Goal: Task Accomplishment & Management: Use online tool/utility

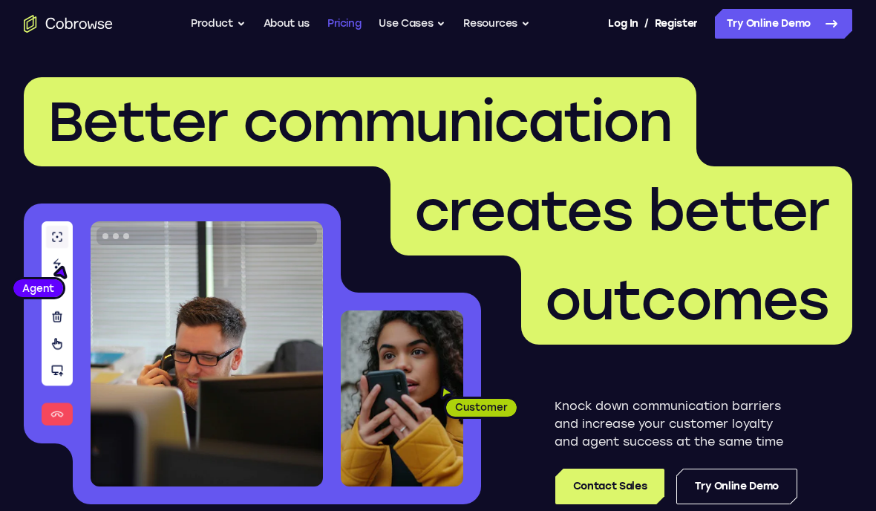
click at [346, 33] on link "Pricing" at bounding box center [344, 24] width 34 height 30
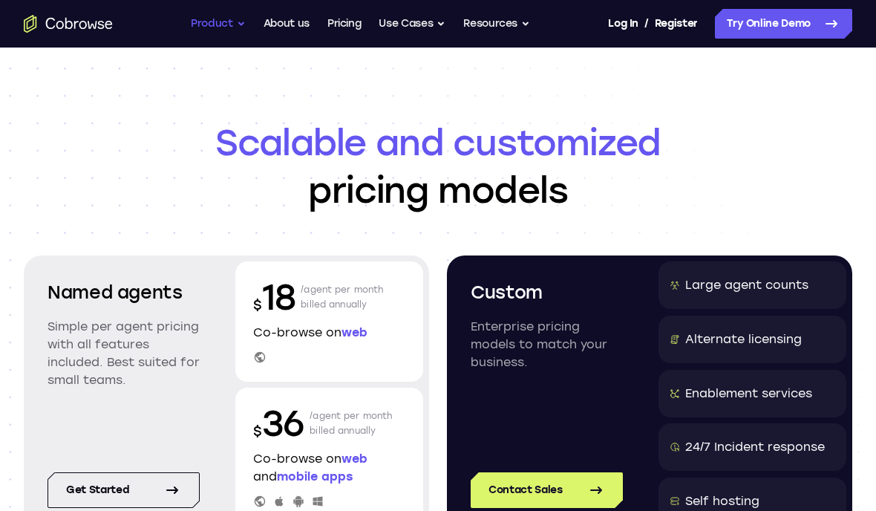
click at [218, 29] on button "Product" at bounding box center [218, 24] width 55 height 30
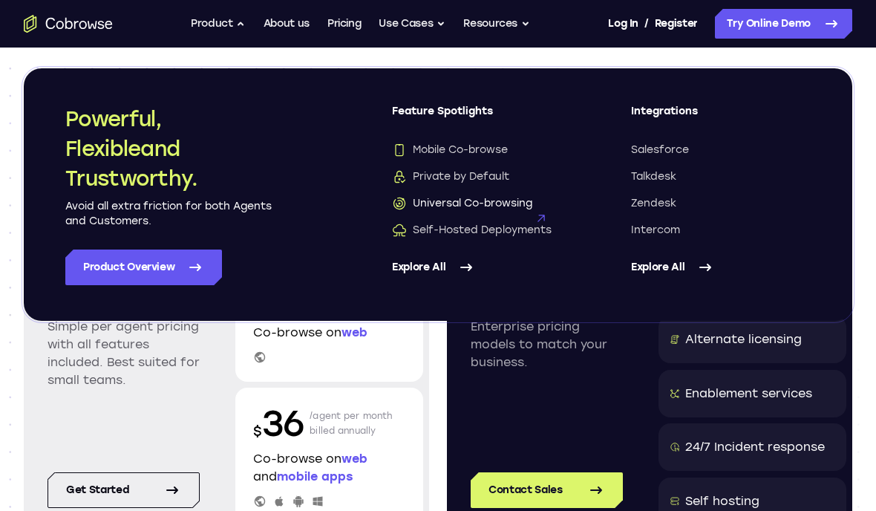
click at [457, 205] on span "Universal Co-browsing" at bounding box center [462, 203] width 140 height 15
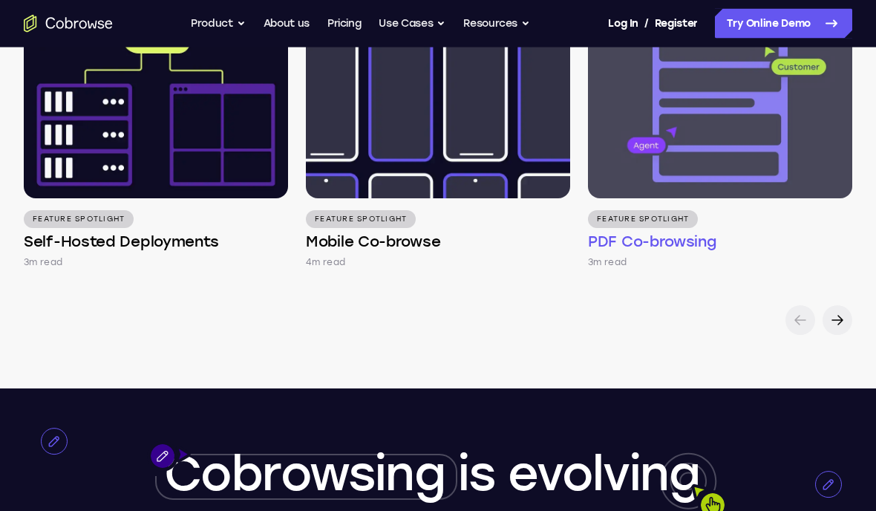
scroll to position [2234, 0]
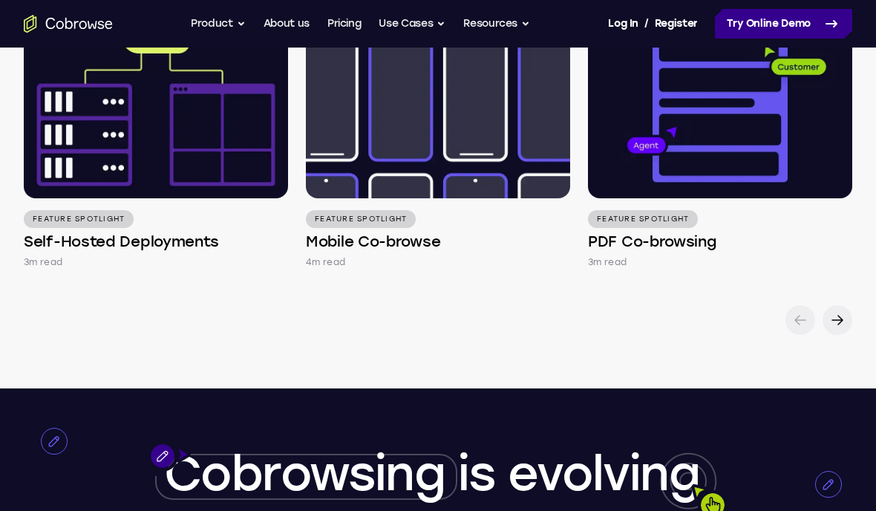
click at [808, 22] on link "Try Online Demo" at bounding box center [783, 24] width 137 height 30
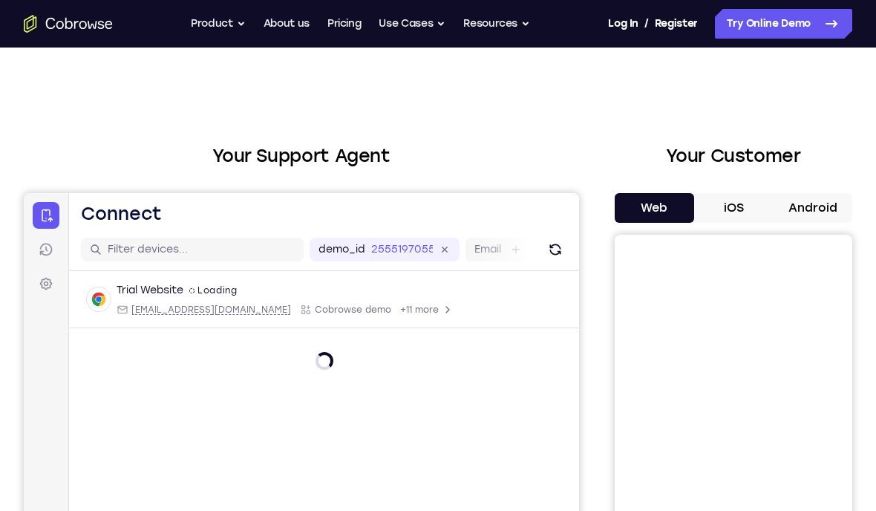
click at [745, 207] on button "iOS" at bounding box center [733, 208] width 79 height 30
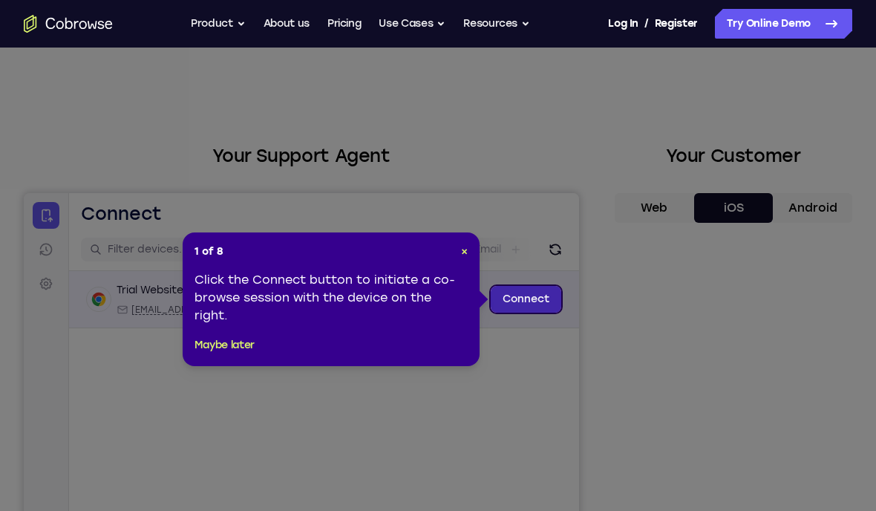
click at [534, 295] on link "Connect" at bounding box center [526, 299] width 71 height 27
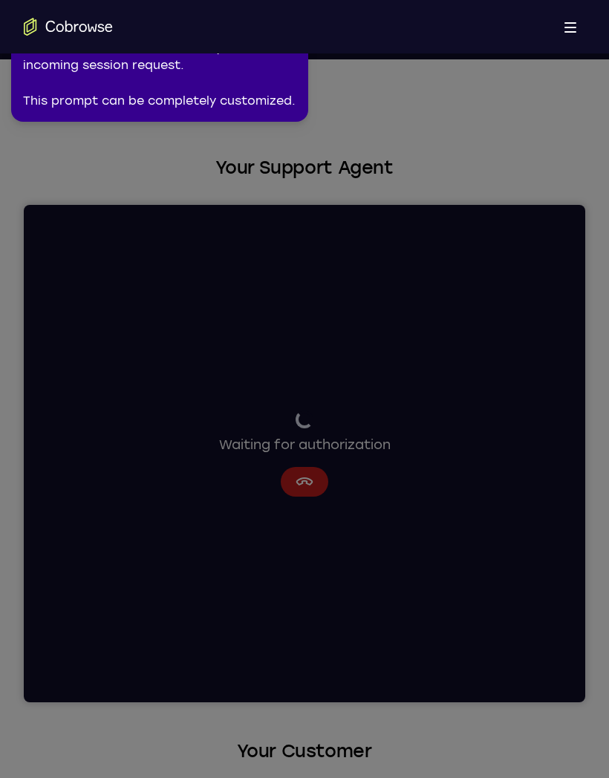
click at [109, 102] on div "The customer can Allow or Deny the incoming session request. This prompt can be…" at bounding box center [159, 74] width 273 height 71
click at [100, 73] on div "The customer can Allow or Deny the incoming session request. This prompt can be…" at bounding box center [159, 74] width 273 height 71
click at [69, 35] on icon "Go to the home page" at bounding box center [68, 27] width 89 height 18
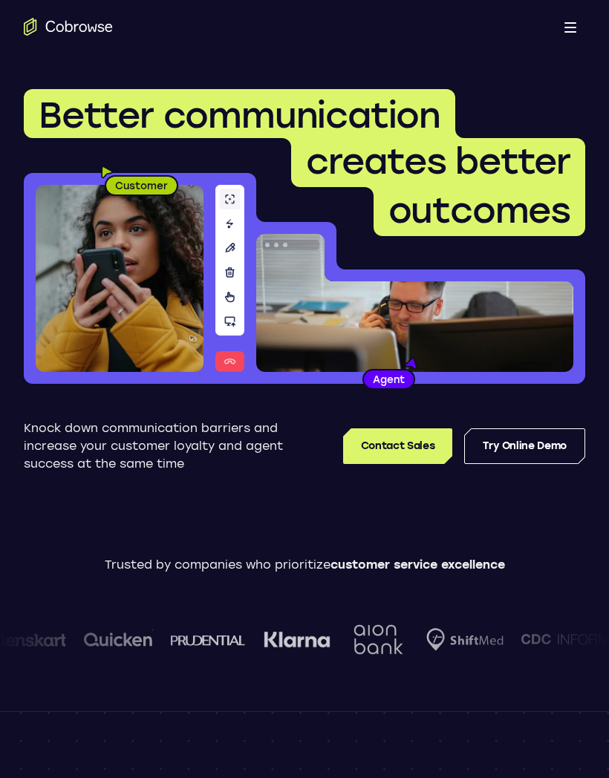
click at [574, 428] on div "Contact Sales Try Online Demo" at bounding box center [442, 445] width 286 height 53
click at [552, 445] on link "Try Online Demo" at bounding box center [524, 446] width 121 height 36
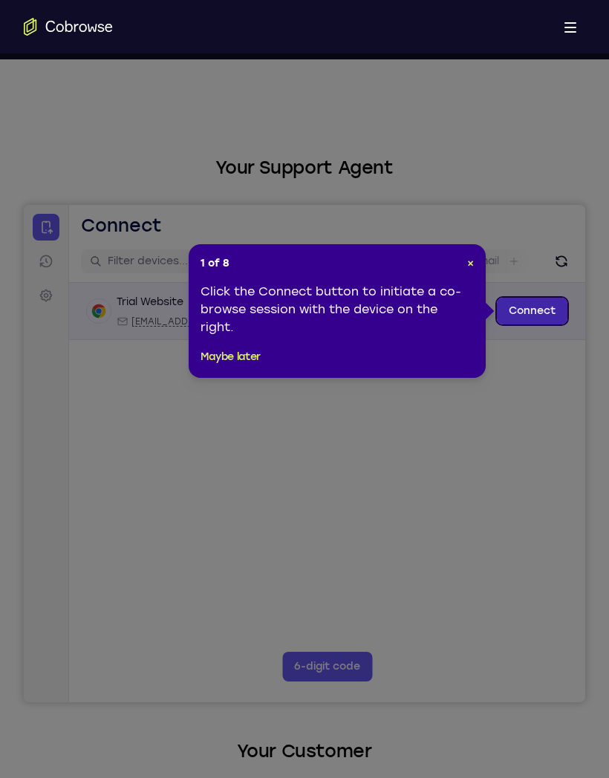
click at [546, 310] on link "Connect" at bounding box center [532, 311] width 71 height 27
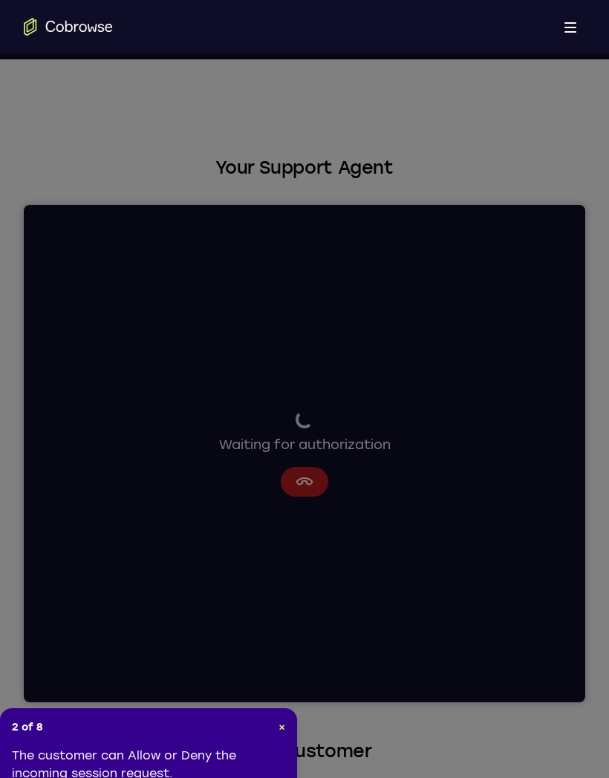
click at [583, 23] on button "Open main menu" at bounding box center [570, 27] width 30 height 30
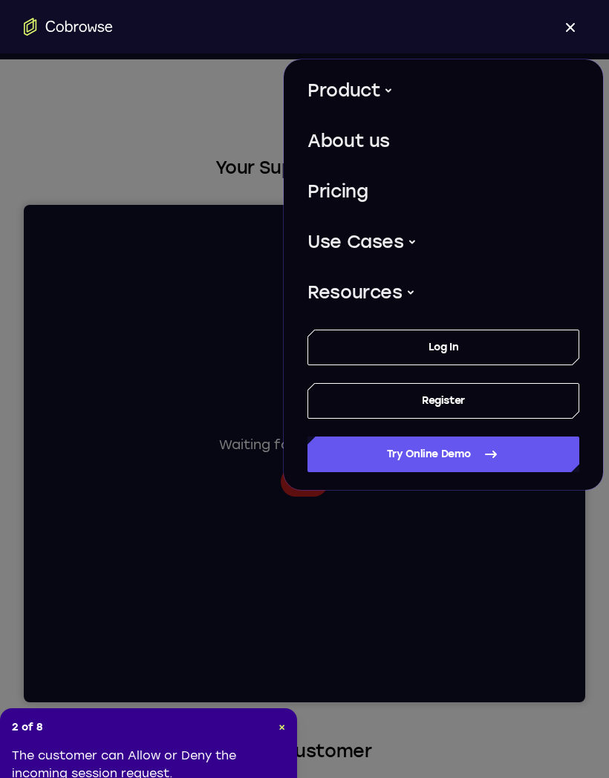
click at [573, 25] on span at bounding box center [571, 28] width 10 height 10
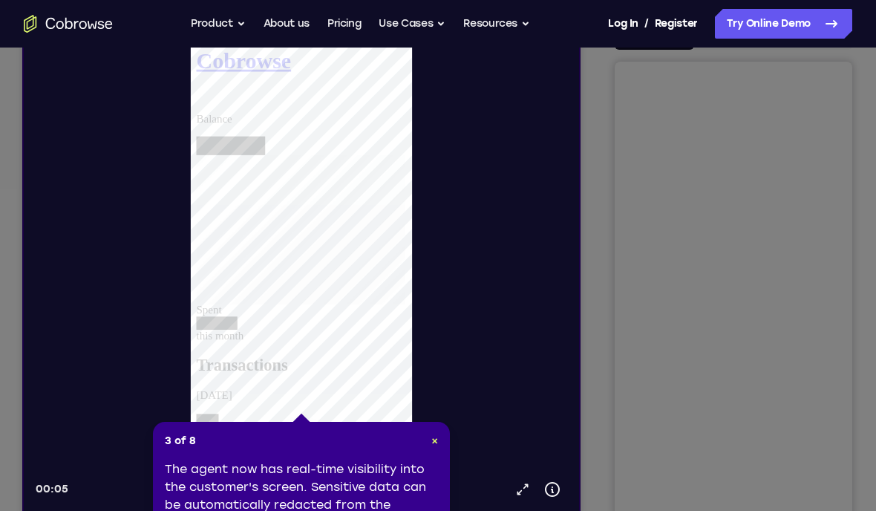
scroll to position [172, 0]
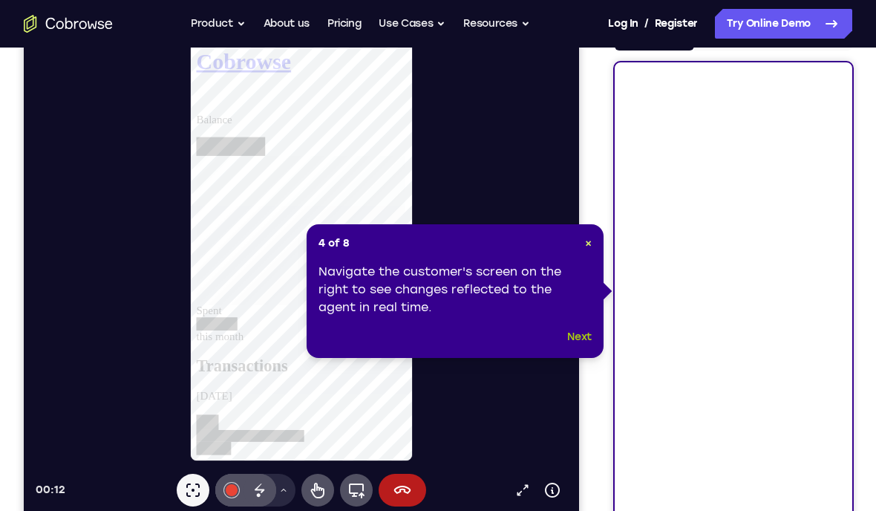
click at [580, 344] on button "Next" at bounding box center [579, 337] width 24 height 18
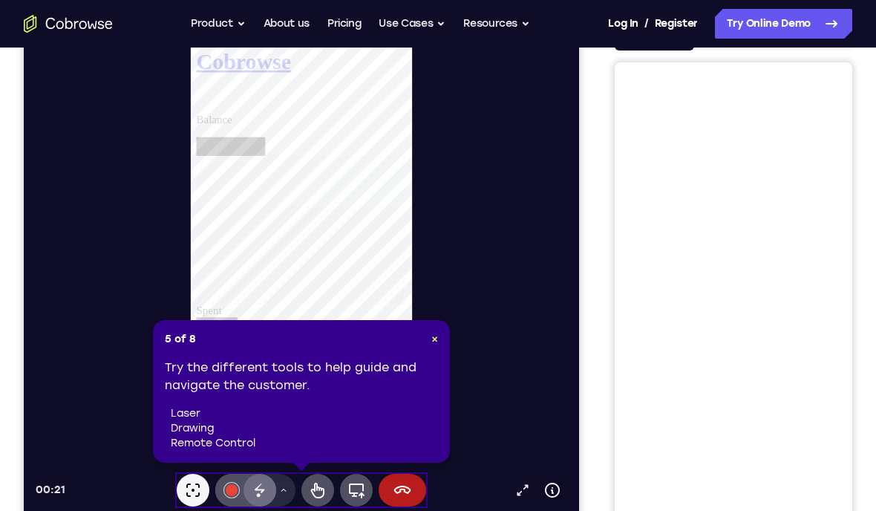
click at [244, 491] on button "#e94435" at bounding box center [231, 490] width 33 height 33
click at [436, 353] on div "5 of 8 × Try the different tools to help guide and navigate the customer. laser…" at bounding box center [301, 391] width 297 height 143
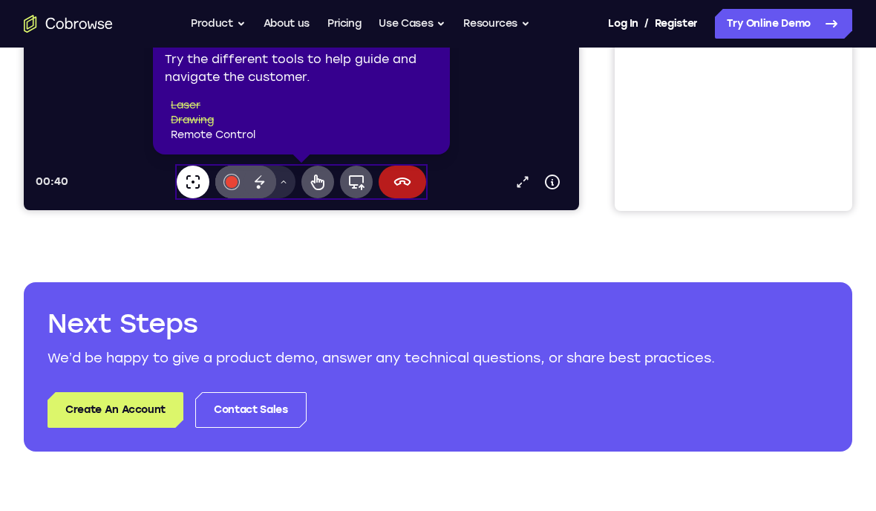
scroll to position [472, 0]
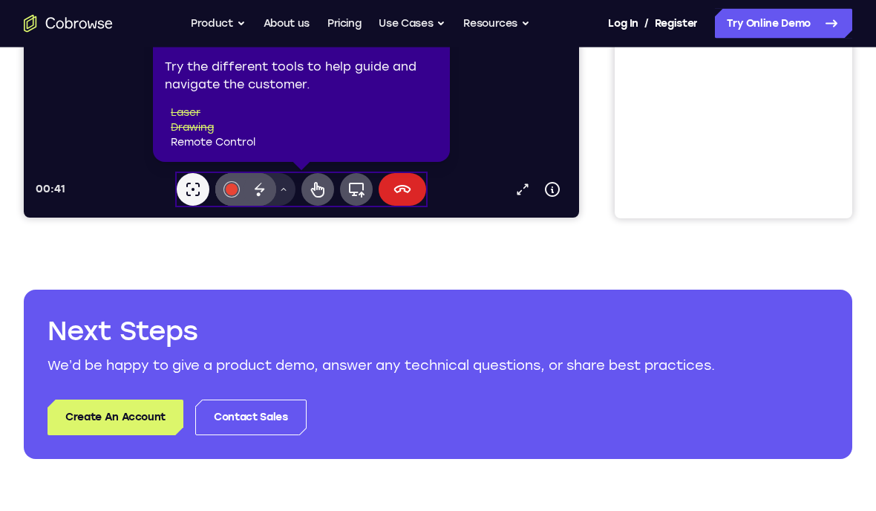
click at [401, 181] on icon at bounding box center [402, 190] width 18 height 18
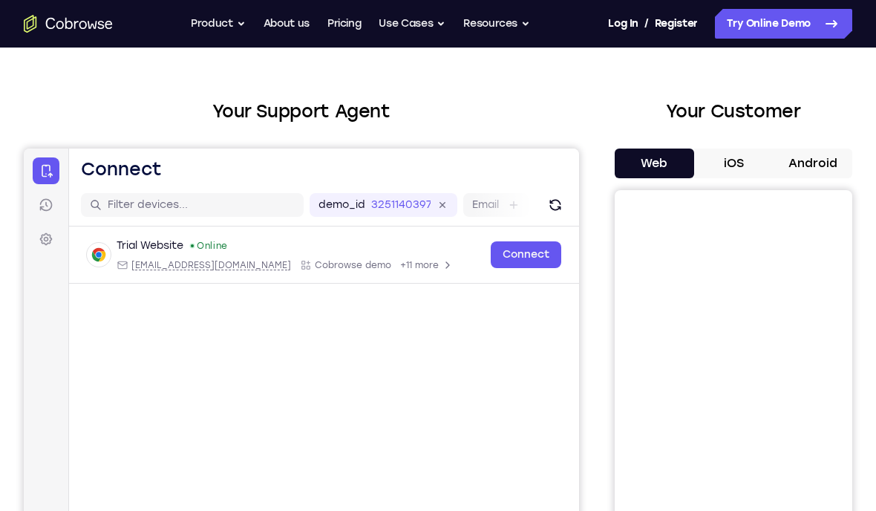
scroll to position [0, 0]
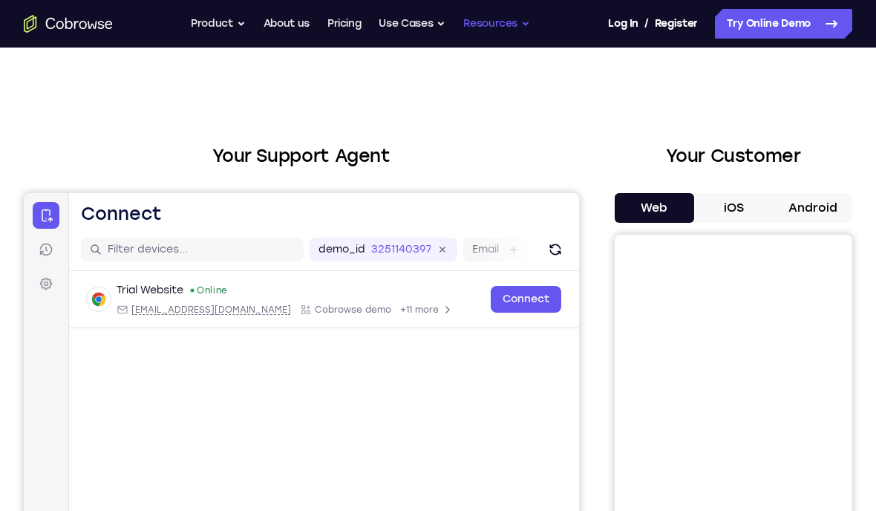
click at [526, 22] on button "Resources" at bounding box center [496, 24] width 67 height 30
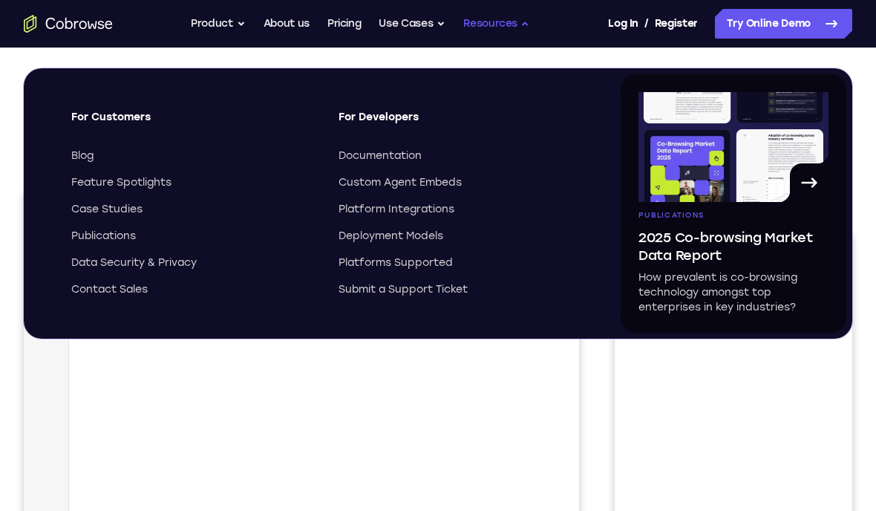
scroll to position [1, 0]
click at [235, 4] on nav "Go back Powerful, Flexible and Trustworthy. Avoid all extra friction for both A…" at bounding box center [438, 24] width 876 height 48
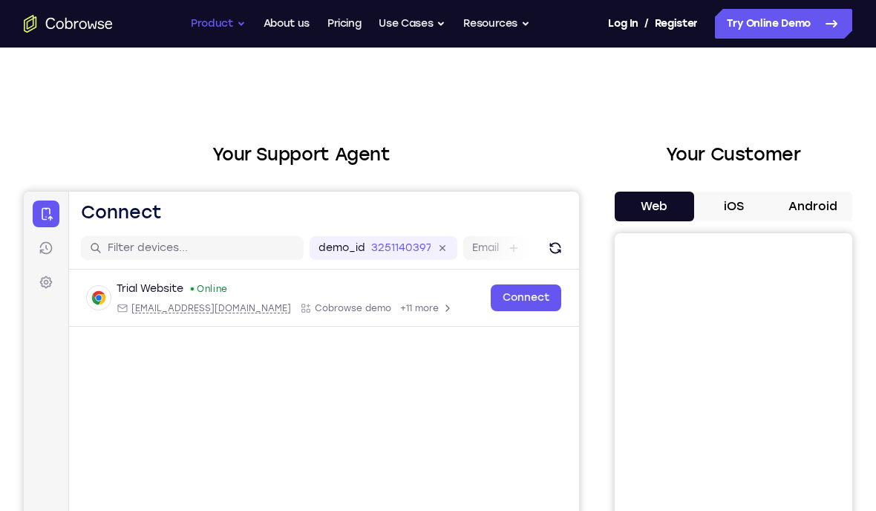
click at [213, 19] on button "Product" at bounding box center [218, 24] width 55 height 30
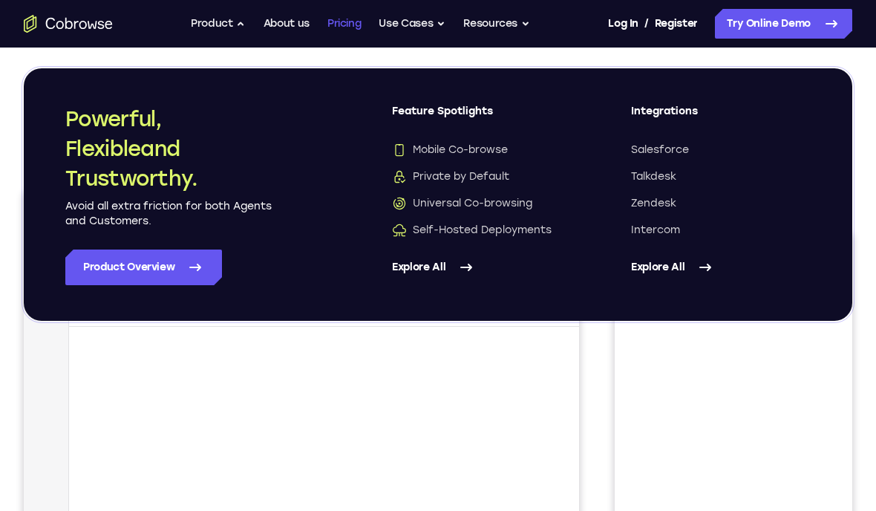
click at [344, 30] on link "Pricing" at bounding box center [344, 24] width 34 height 30
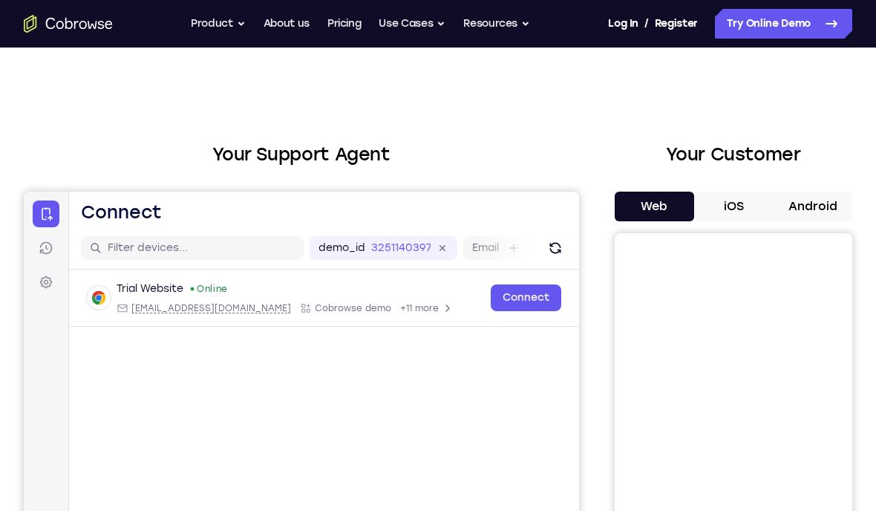
click at [608, 200] on button "Android" at bounding box center [812, 207] width 79 height 30
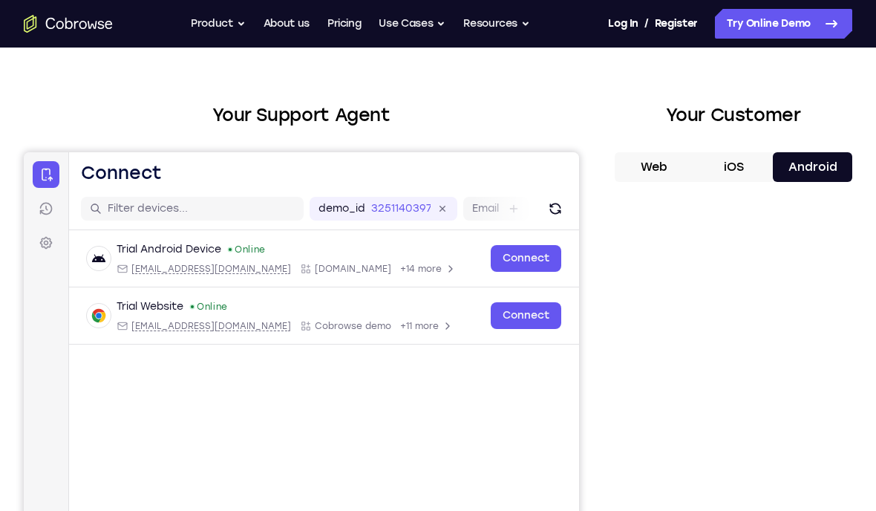
scroll to position [0, 0]
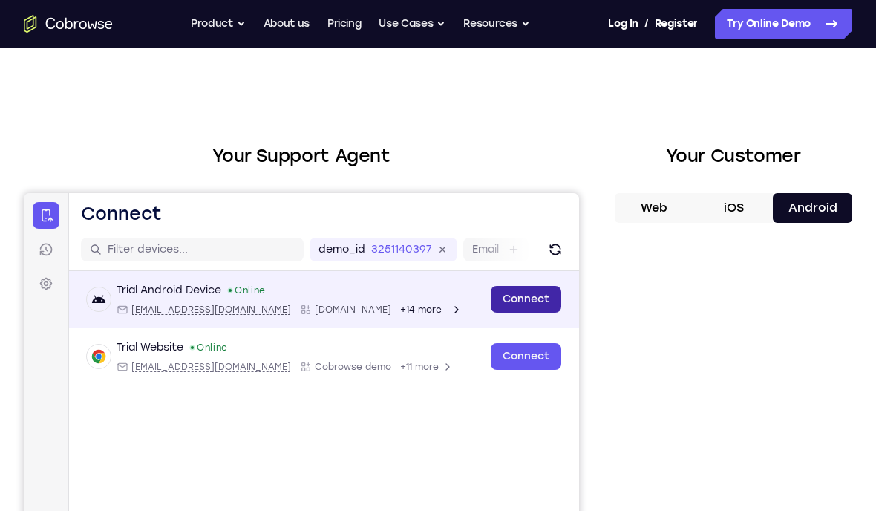
click at [535, 300] on link "Connect" at bounding box center [526, 299] width 71 height 27
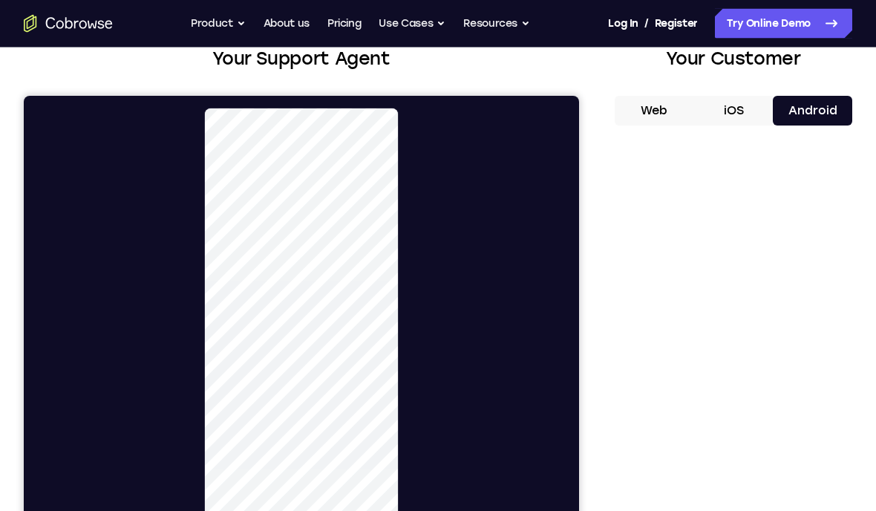
scroll to position [113, 0]
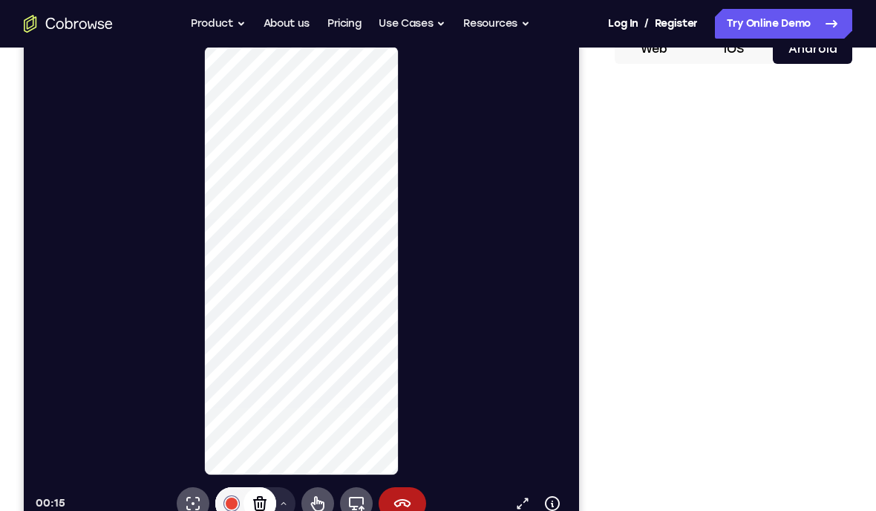
scroll to position [132, 0]
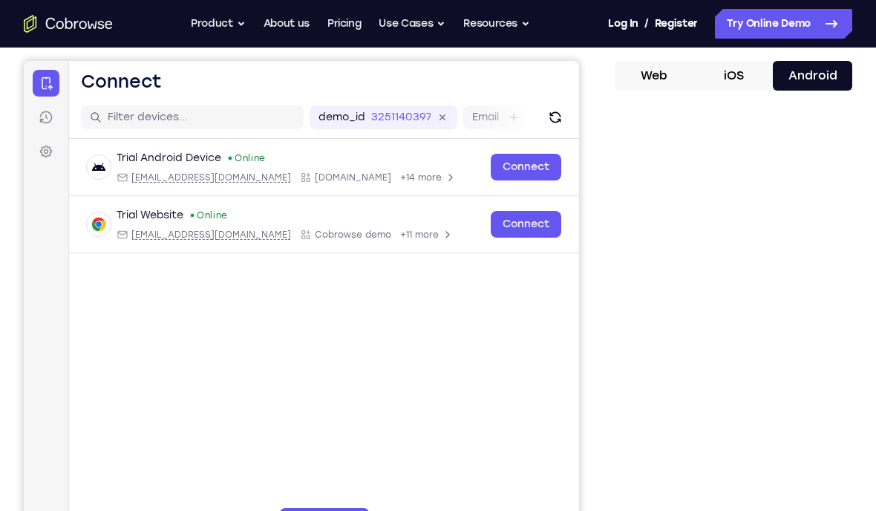
scroll to position [0, 0]
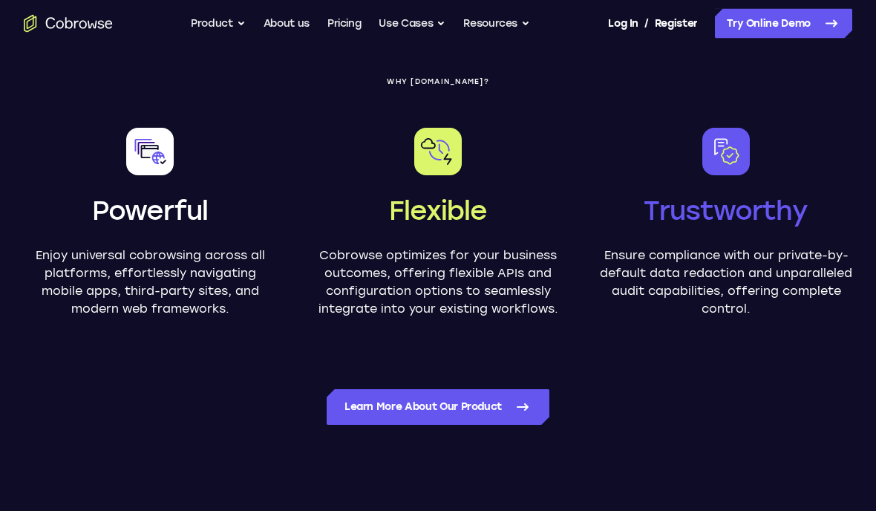
scroll to position [787, 0]
click at [512, 30] on button "Resources" at bounding box center [496, 24] width 67 height 30
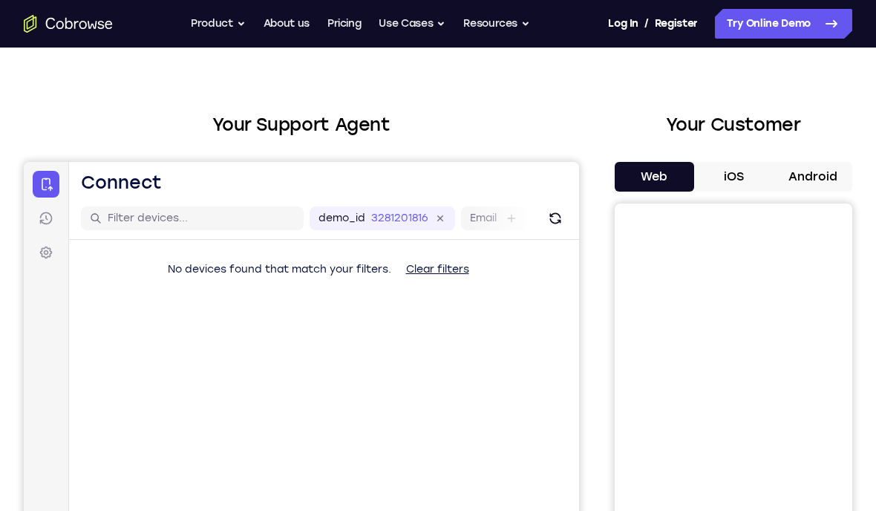
scroll to position [30, 0]
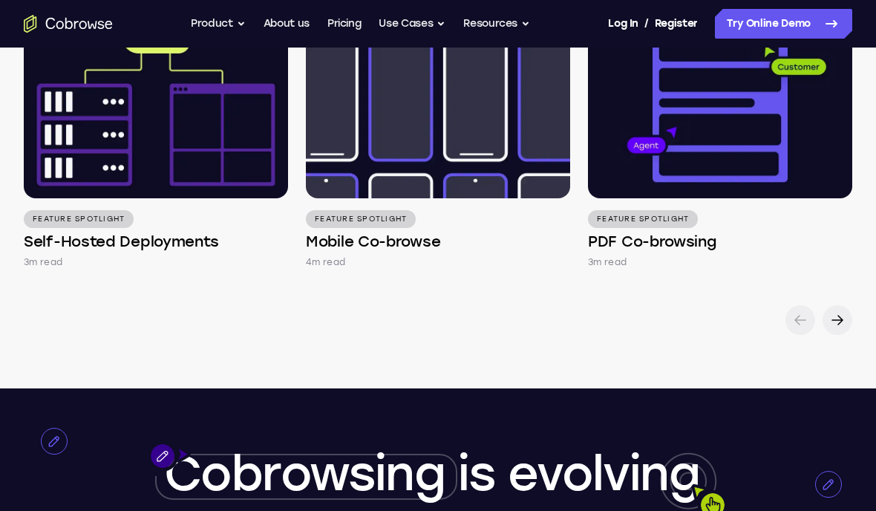
scroll to position [2233, 0]
